Goal: Information Seeking & Learning: Learn about a topic

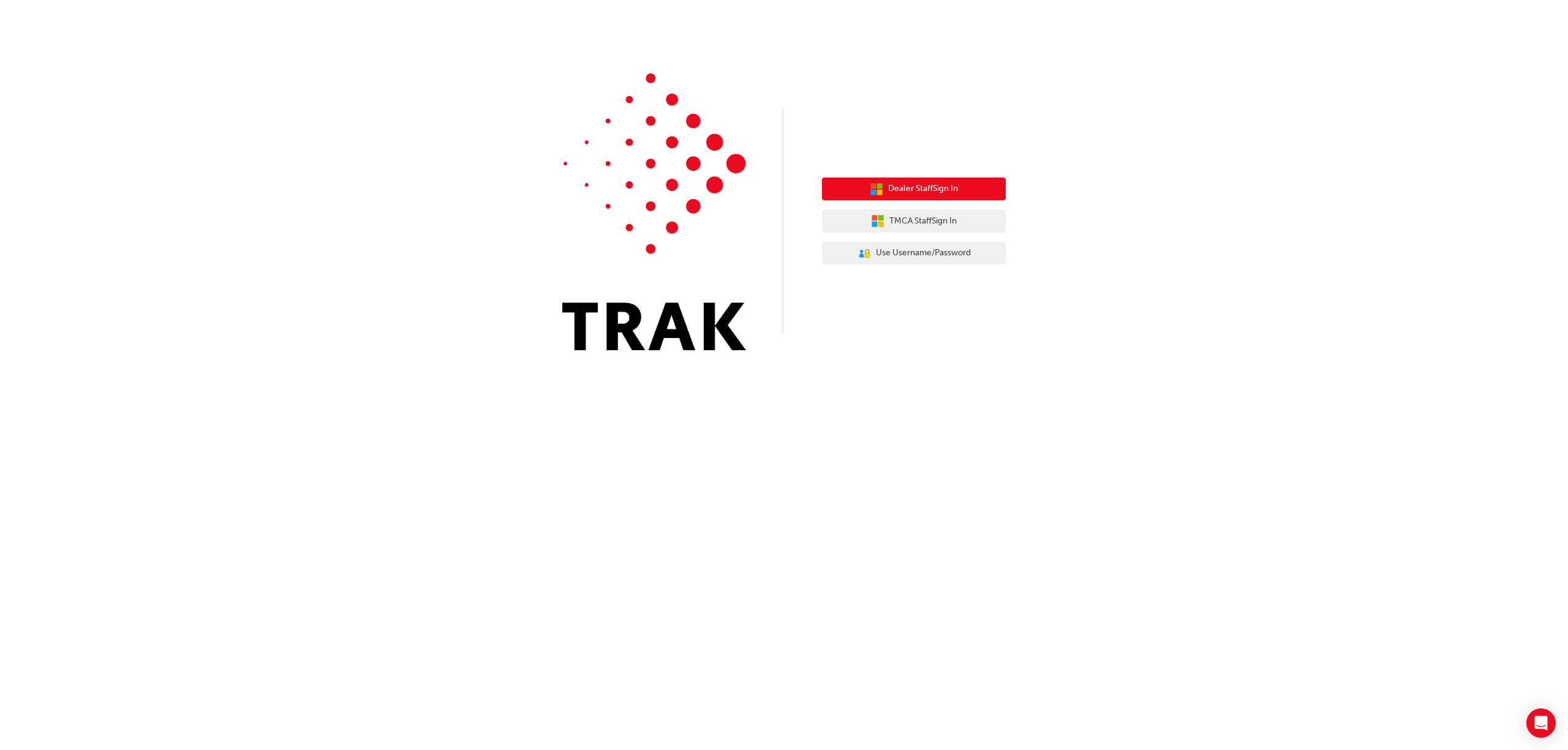
click at [966, 196] on button "Dealer Staff Sign In" at bounding box center [913, 189] width 183 height 23
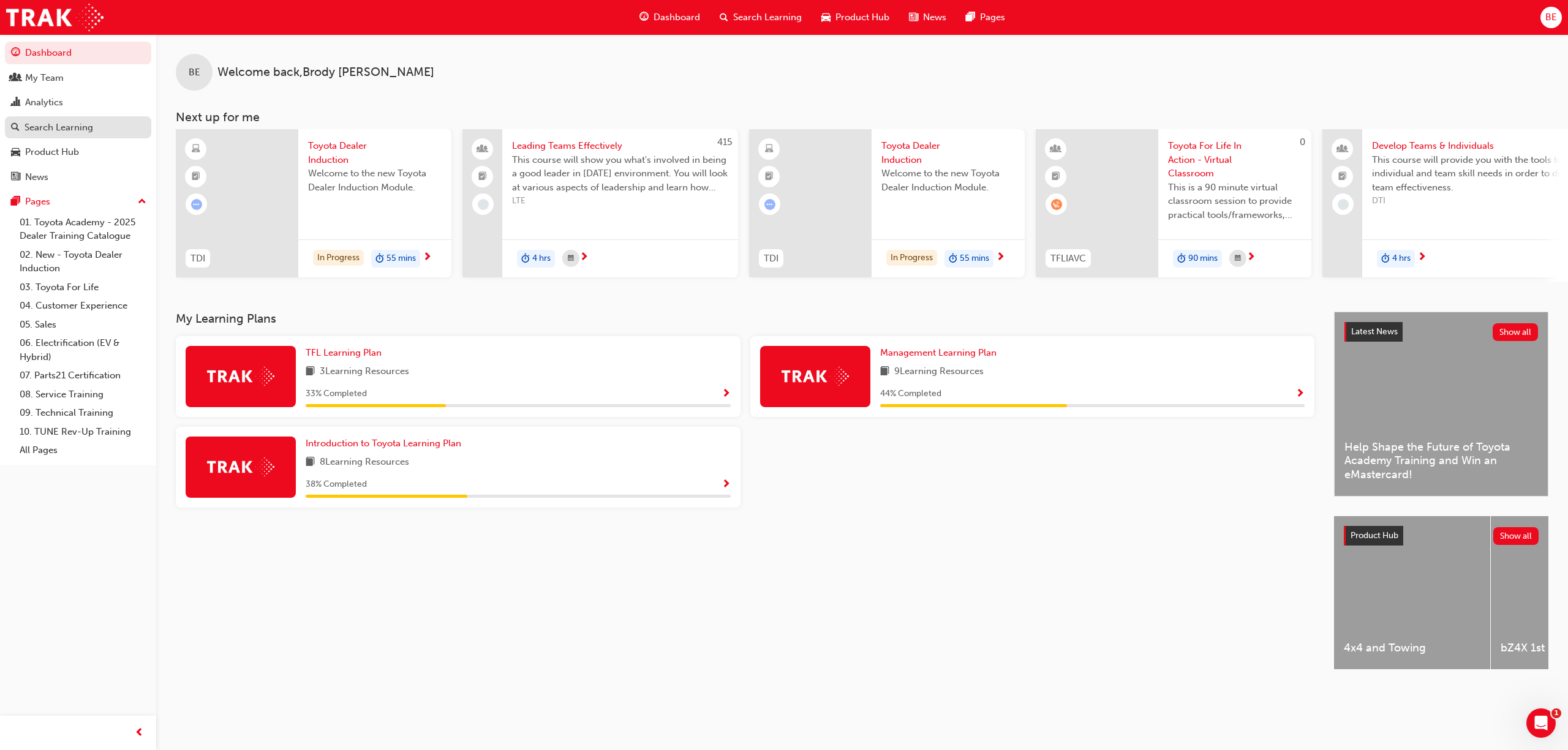
click at [56, 133] on div "Search Learning" at bounding box center [59, 128] width 69 height 14
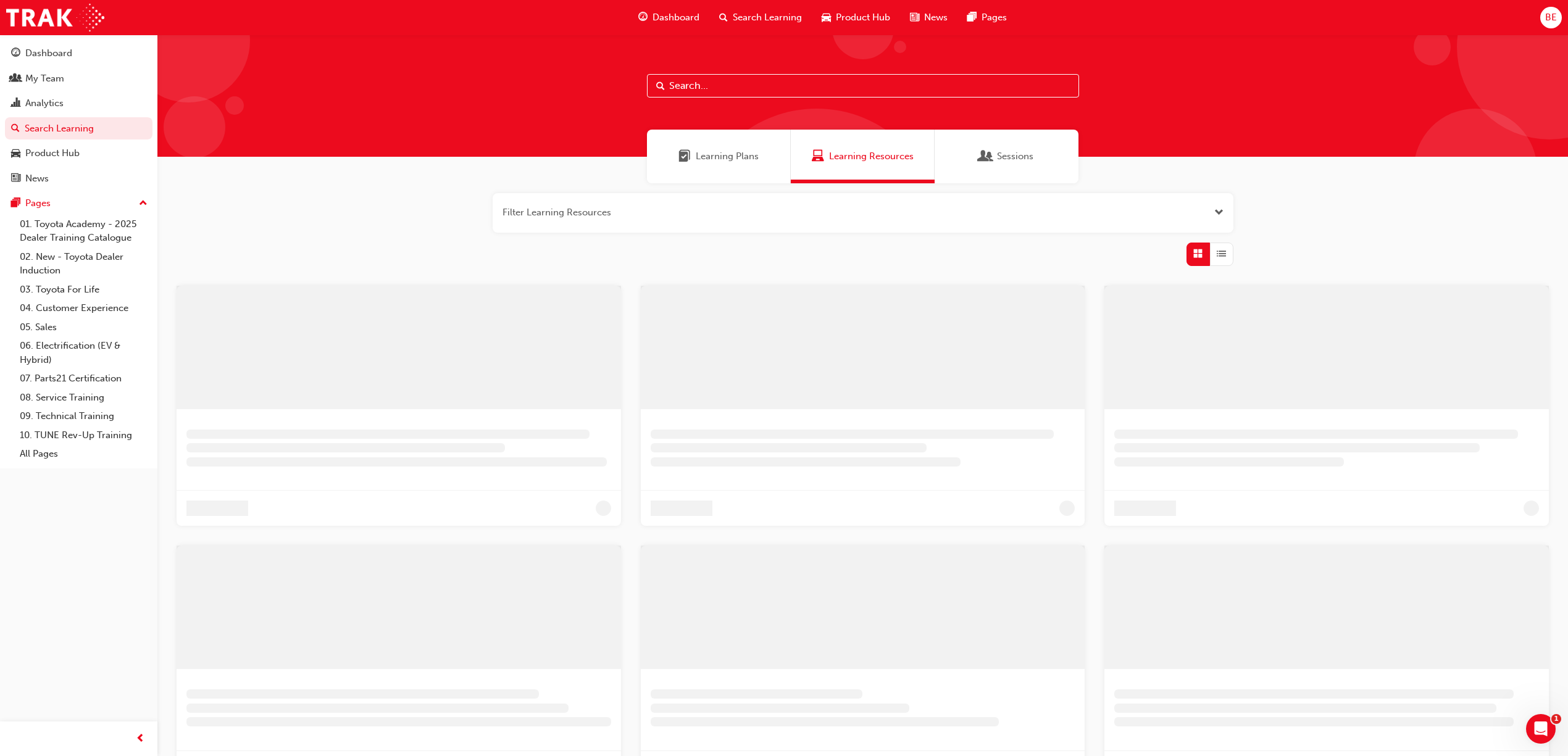
click at [863, 163] on span "Learning Resources" at bounding box center [871, 156] width 85 height 14
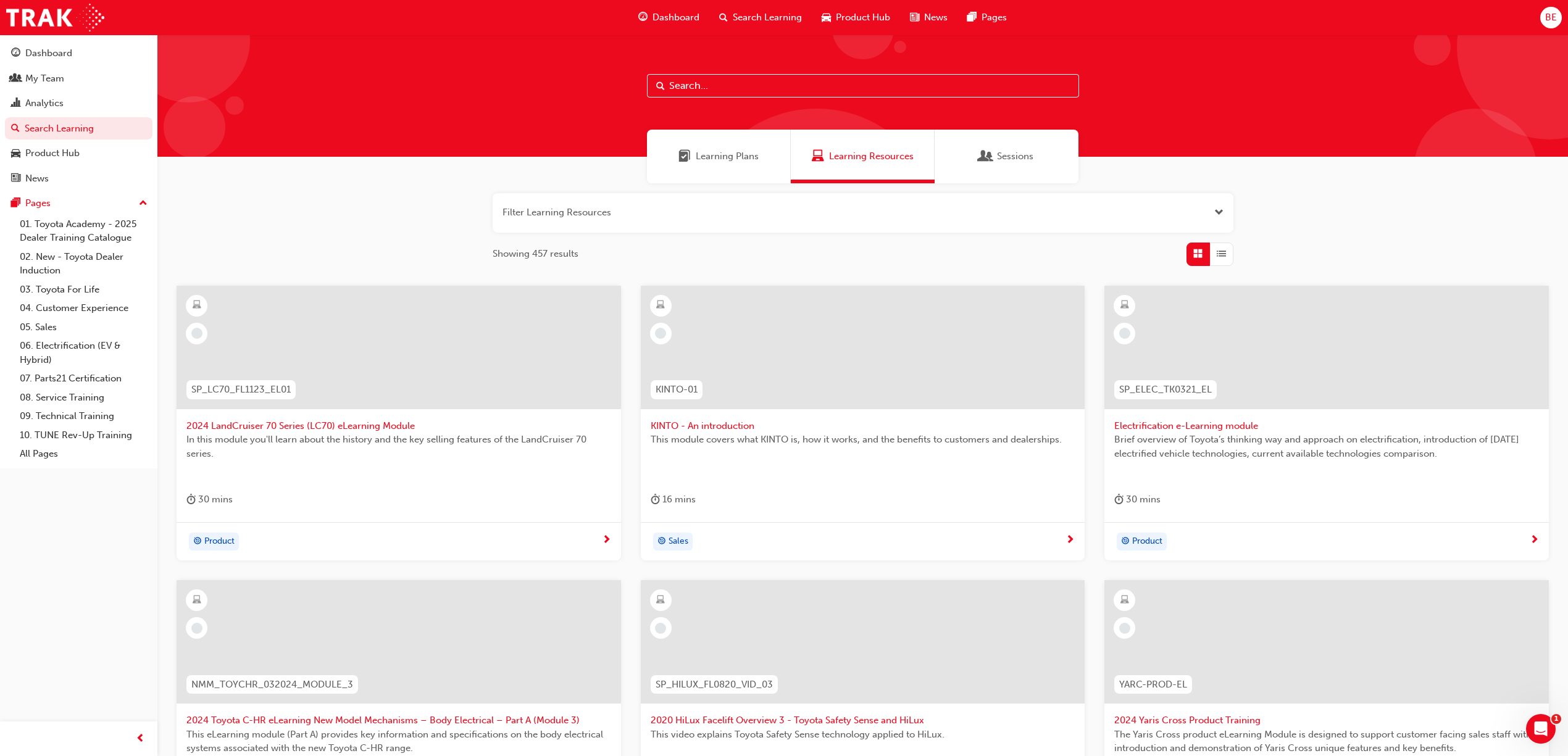
click at [685, 87] on input "text" at bounding box center [863, 86] width 432 height 24
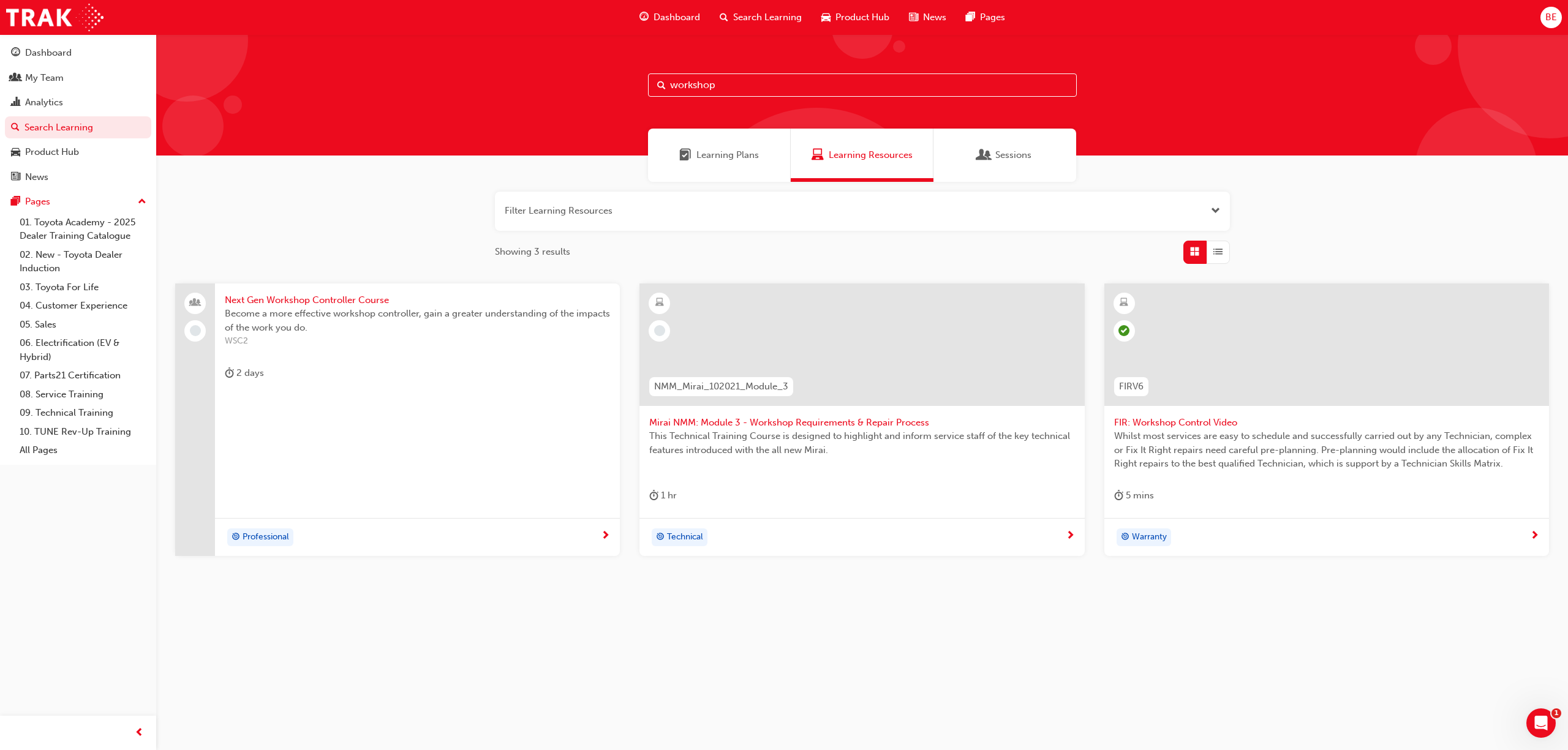
type input "workshop"
click at [353, 312] on span "Become a more effective workshop controller, gain a greater understanding of th…" at bounding box center [417, 320] width 385 height 28
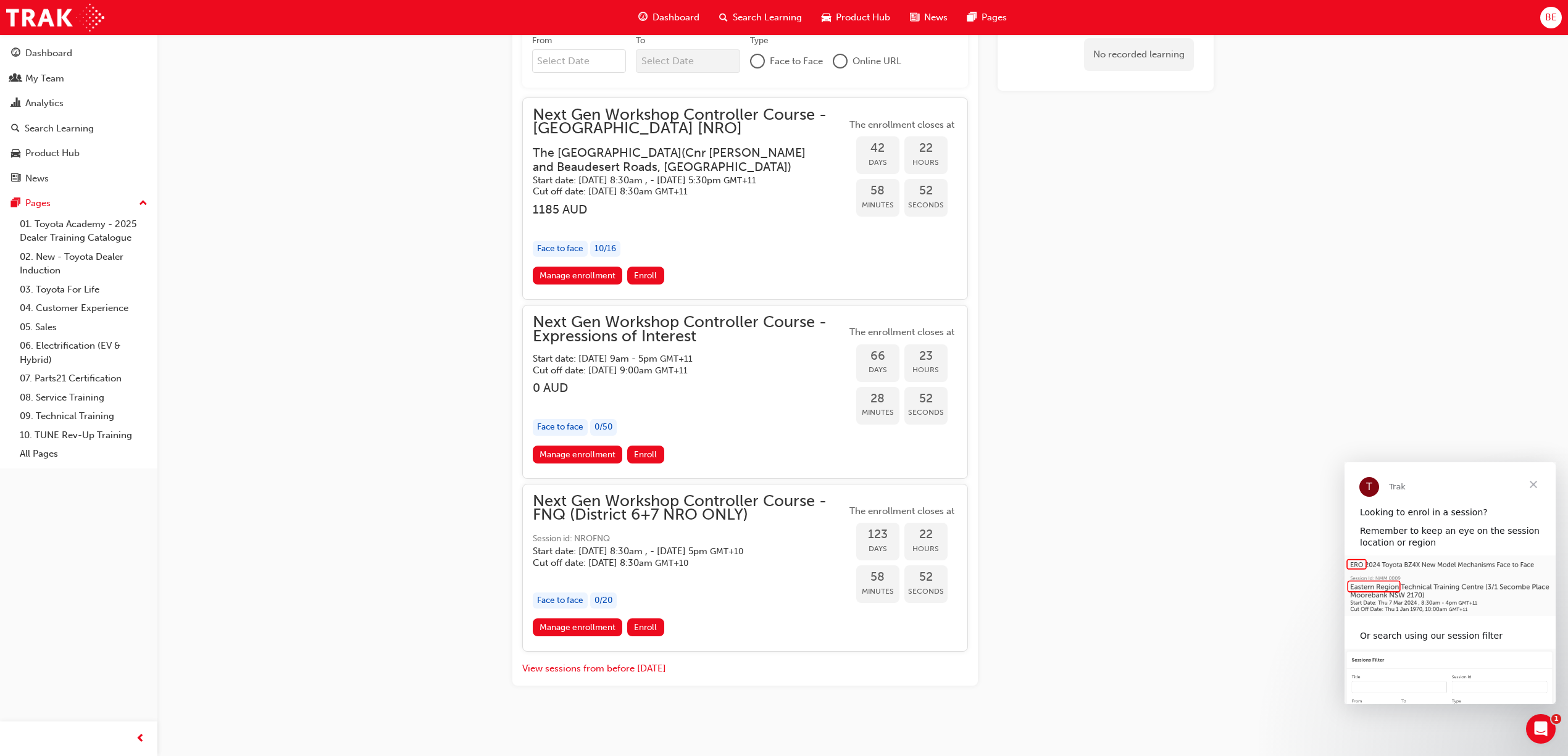
click at [1539, 492] on span "Close" at bounding box center [1533, 484] width 45 height 45
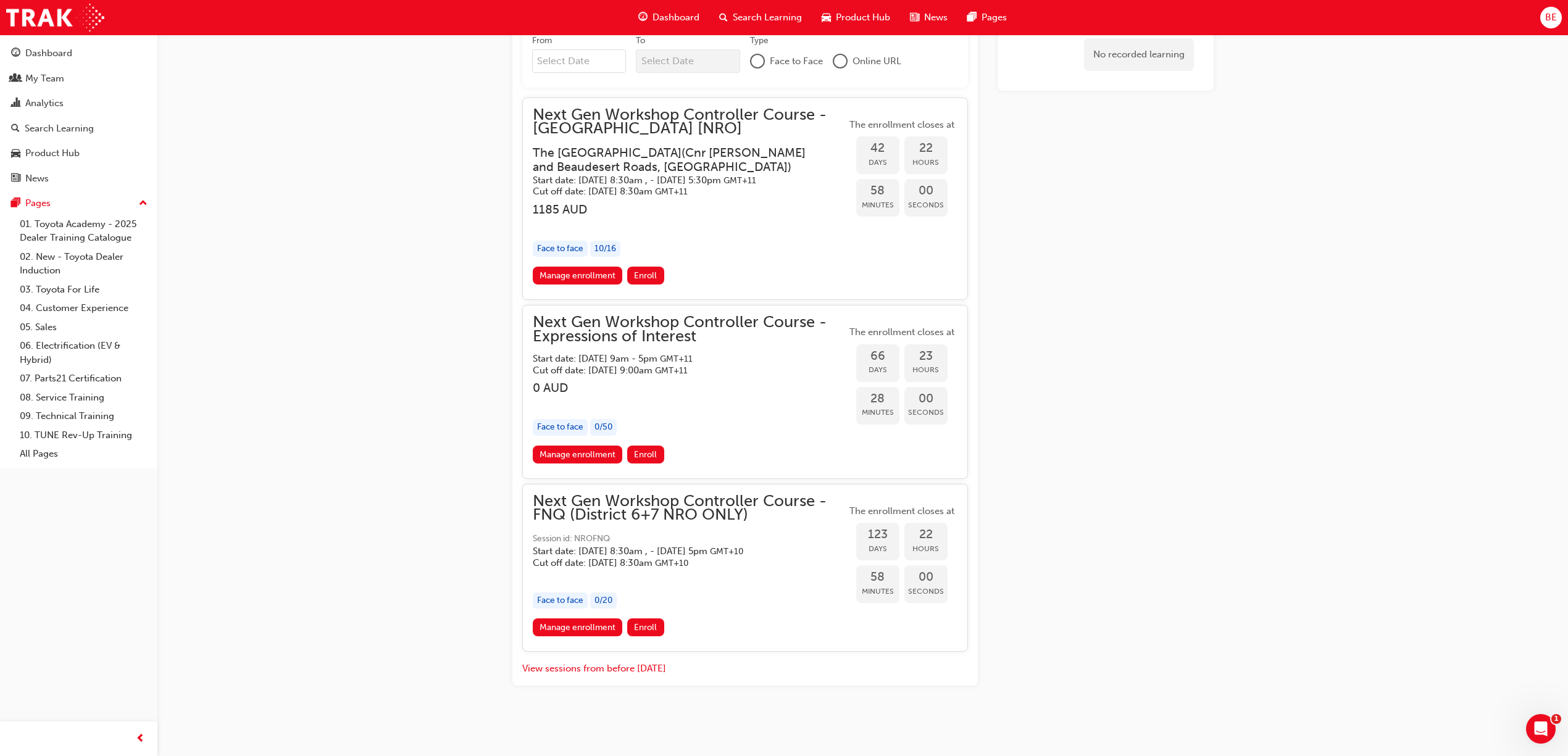
click at [705, 507] on span "Next Gen Workshop Controller Course - FNQ (District 6+7 NRO ONLY)" at bounding box center [689, 508] width 314 height 28
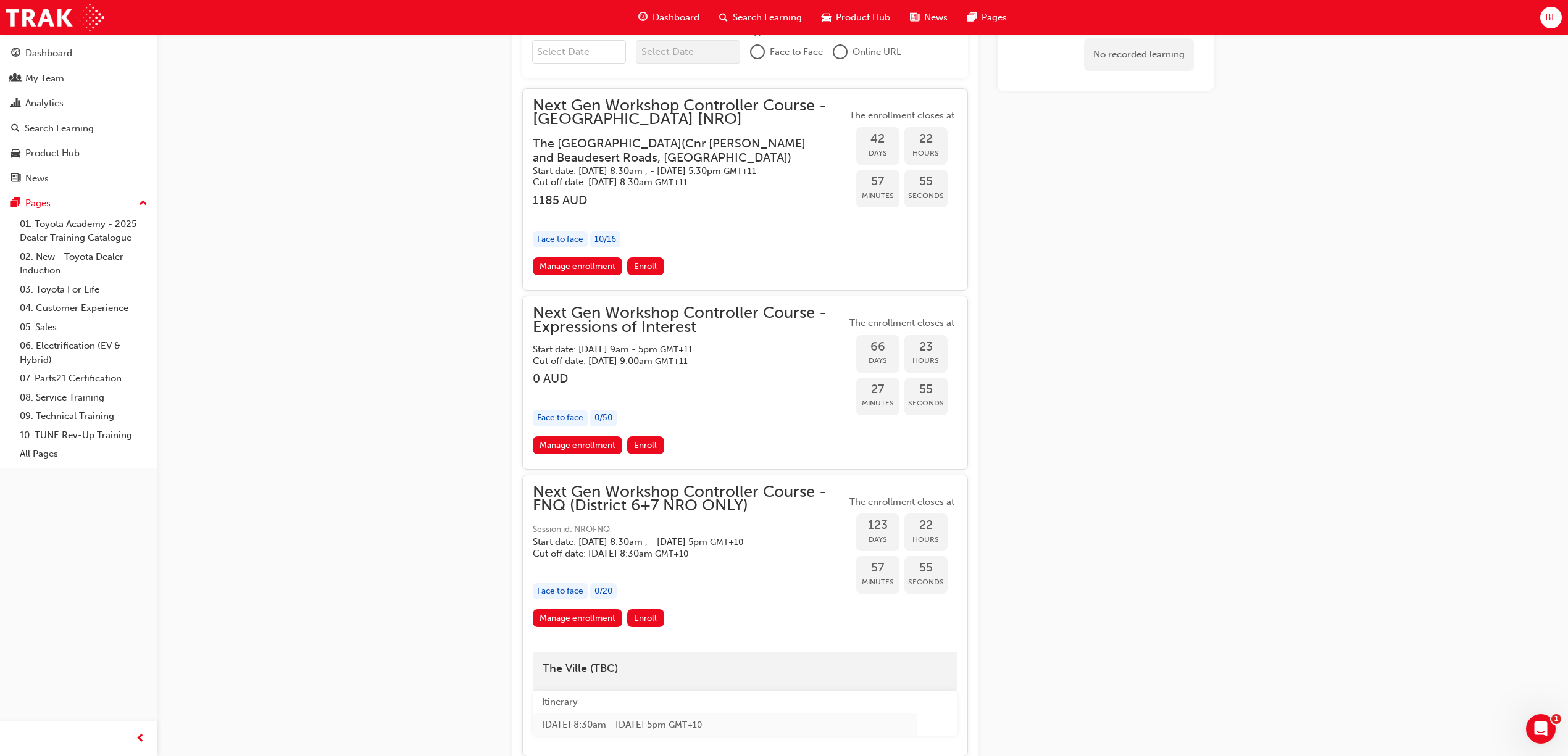
drag, startPoint x: 778, startPoint y: 527, endPoint x: 790, endPoint y: 517, distance: 15.6
drag, startPoint x: 790, startPoint y: 517, endPoint x: 1399, endPoint y: 569, distance: 611.2
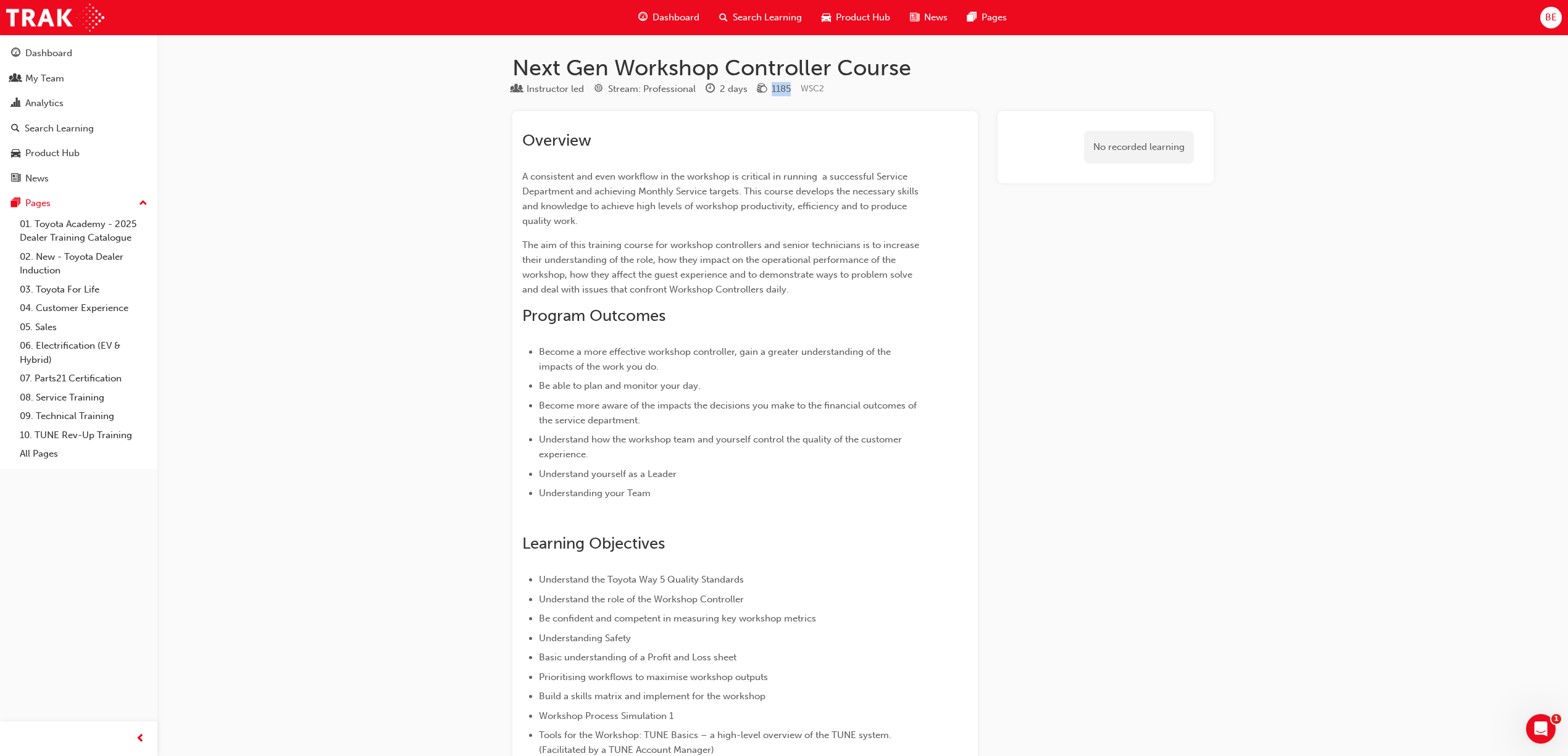
drag, startPoint x: 793, startPoint y: 88, endPoint x: 761, endPoint y: 100, distance: 34.2
click at [761, 100] on div "Instructor led Stream: Professional 2 days 1185 WSC2" at bounding box center [863, 92] width 701 height 20
click at [48, 124] on div "Search Learning" at bounding box center [59, 129] width 69 height 14
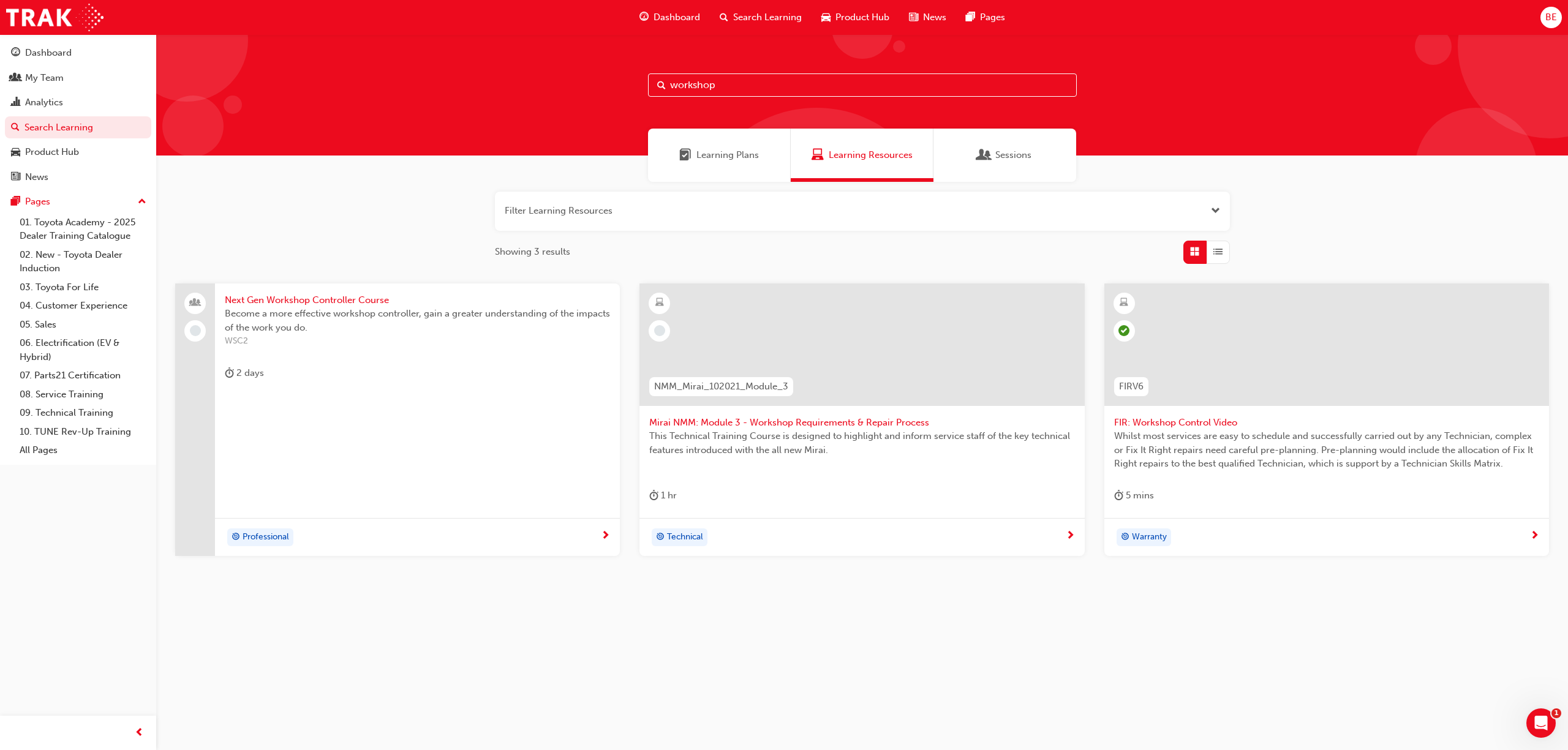
drag, startPoint x: 685, startPoint y: 82, endPoint x: 648, endPoint y: 88, distance: 37.5
click at [648, 88] on input "workshop" at bounding box center [862, 85] width 429 height 23
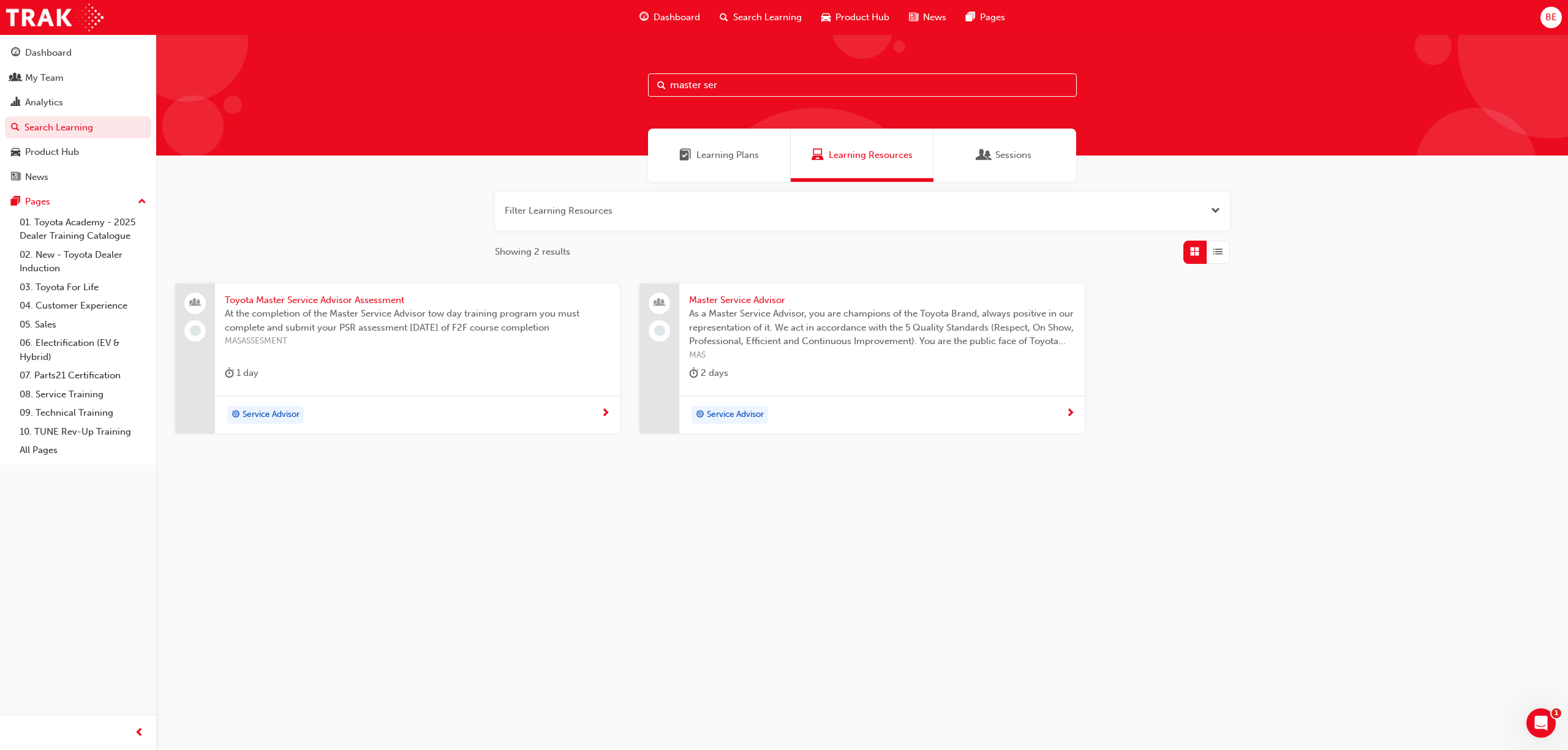
type input "master ser"
click at [282, 307] on span "At the completion of the Master Service Advisor tow day training program you mu…" at bounding box center [417, 320] width 385 height 28
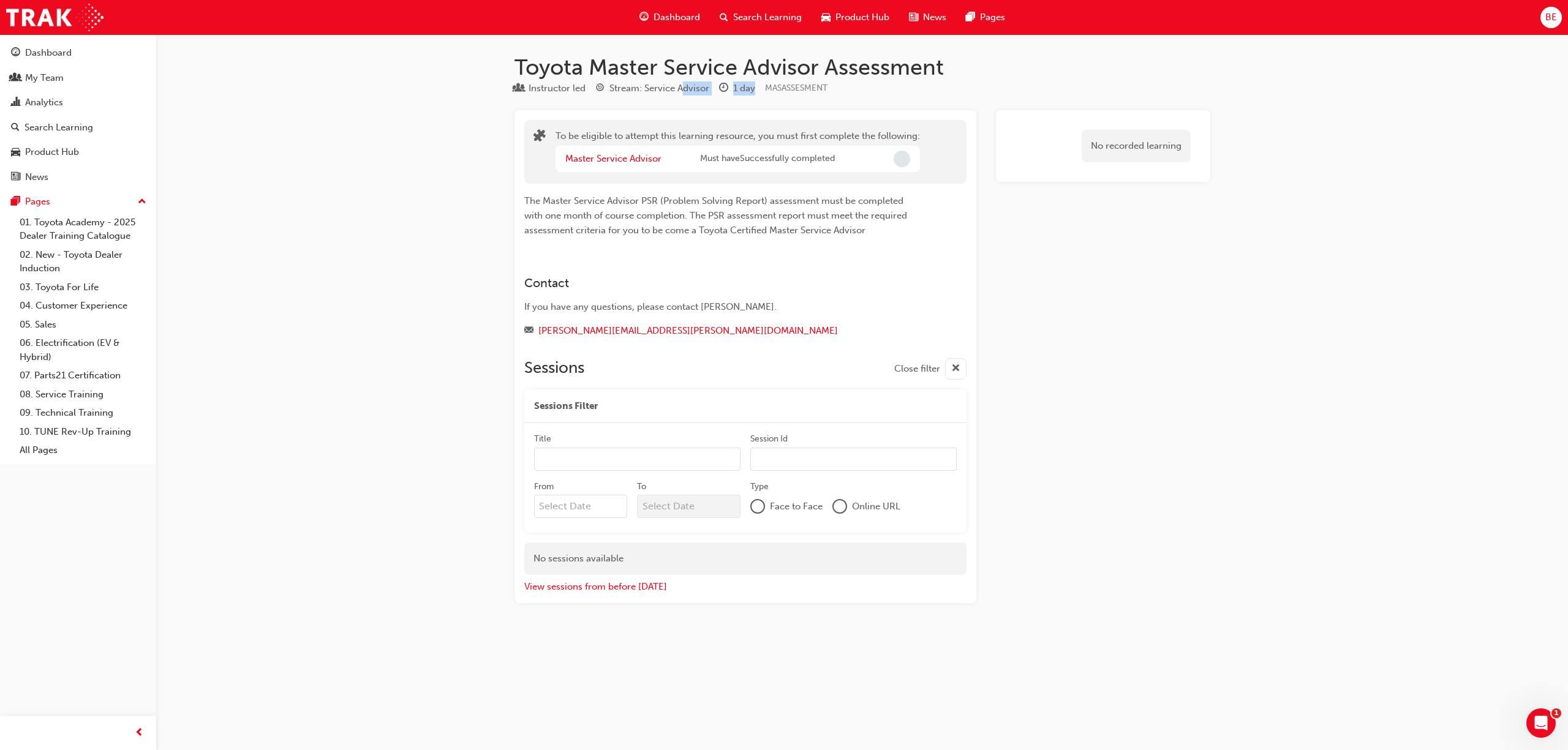
drag, startPoint x: 755, startPoint y: 94, endPoint x: 682, endPoint y: 92, distance: 73.0
click at [682, 93] on div "Instructor led Stream: Service Advisor 1 day MASASSESMENT" at bounding box center [862, 91] width 696 height 20
click at [768, 90] on span "MASASSESMENT" at bounding box center [796, 88] width 63 height 10
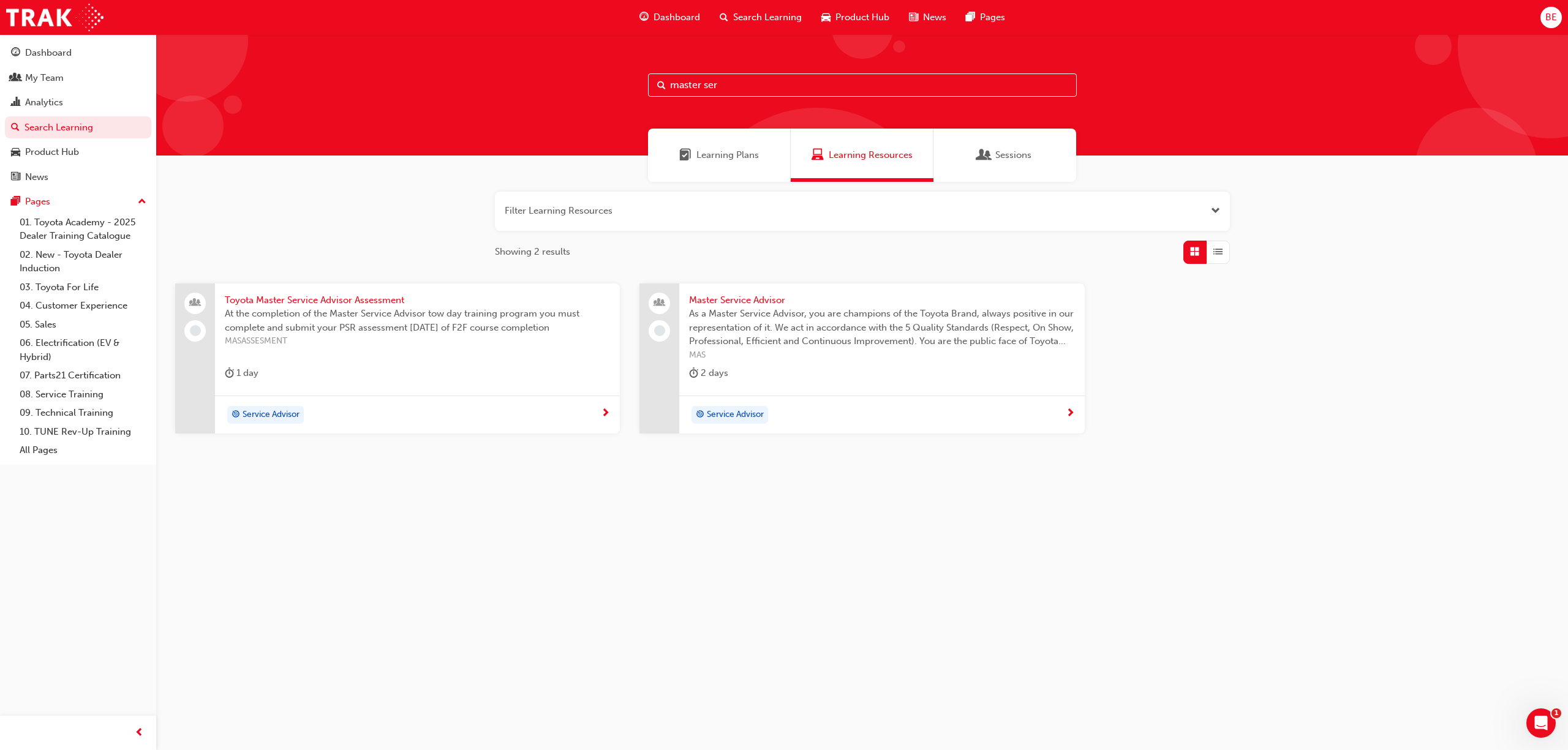
click at [755, 301] on span "Master Service Advisor" at bounding box center [882, 300] width 385 height 14
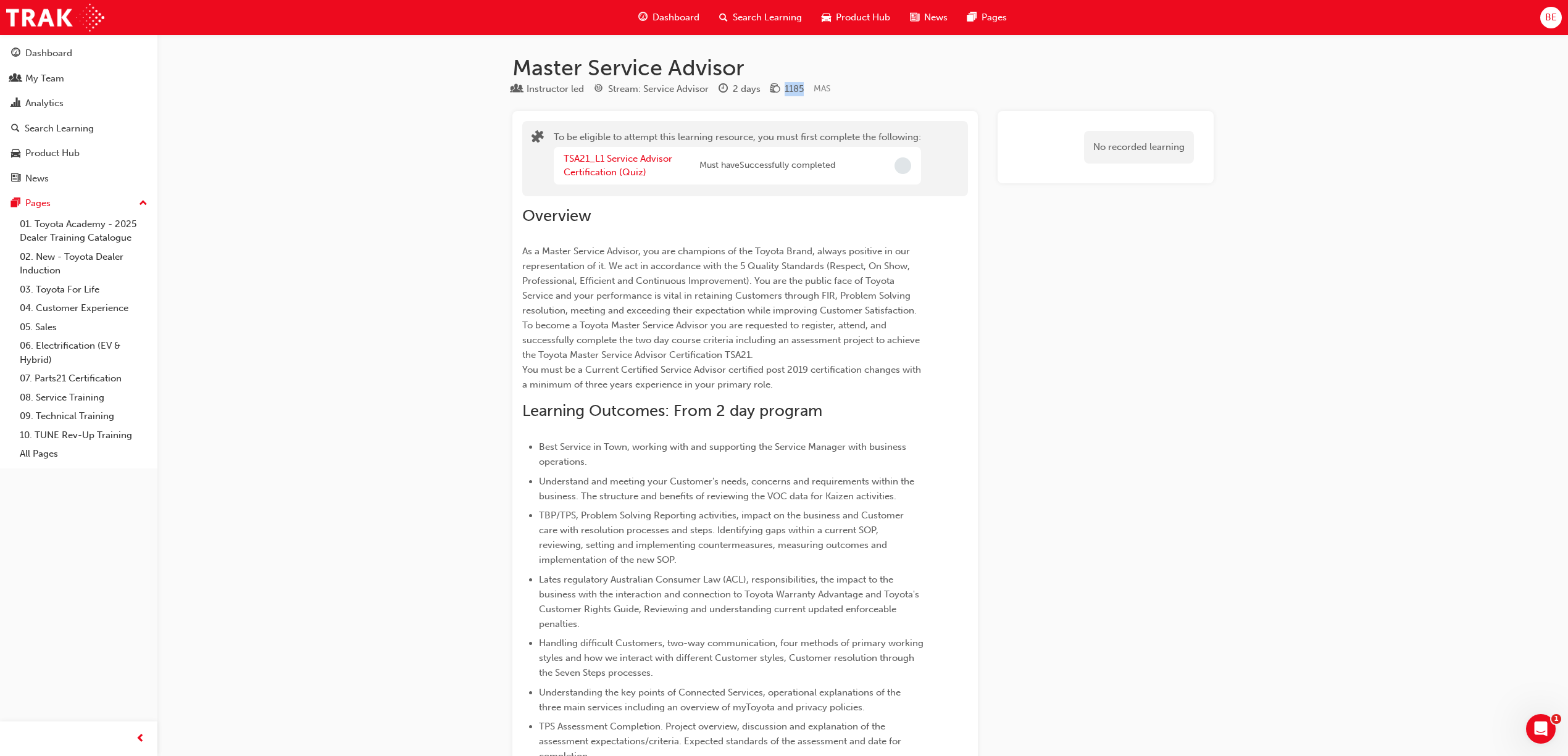
drag, startPoint x: 803, startPoint y: 92, endPoint x: 778, endPoint y: 87, distance: 25.5
click at [778, 87] on div "Instructor led Stream: Service Advisor 2 days 1185 MAS" at bounding box center [863, 92] width 701 height 20
click at [1065, 319] on div "No recorded learning" at bounding box center [1105, 639] width 216 height 1055
